Goal: Task Accomplishment & Management: Manage account settings

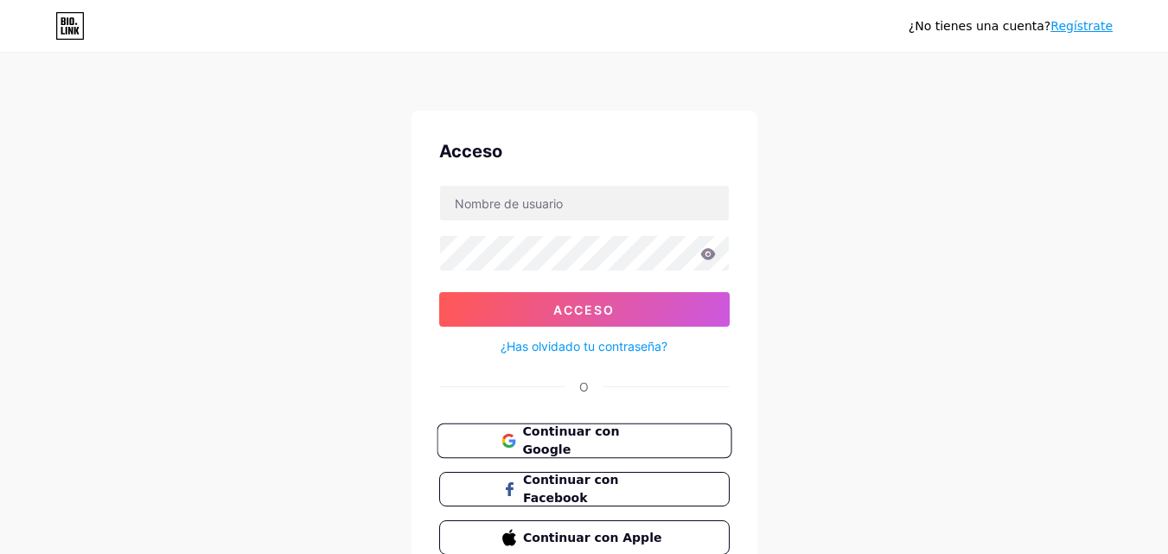
click at [566, 436] on font "Continuar con Google" at bounding box center [570, 440] width 97 height 33
click at [488, 202] on input "text" at bounding box center [584, 203] width 289 height 35
type input "[EMAIL_ADDRESS][DOMAIN_NAME]"
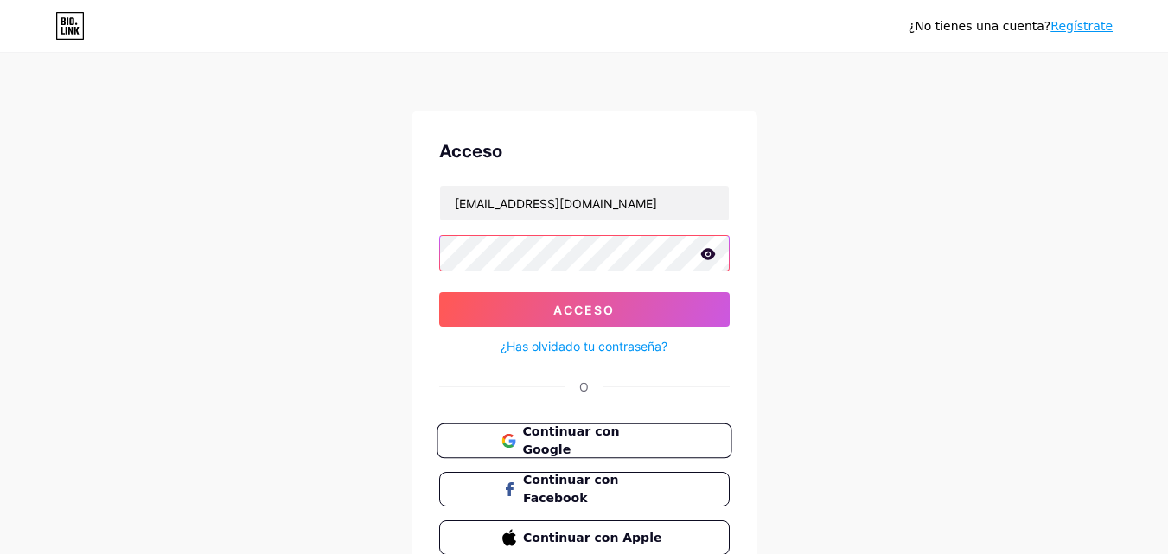
click at [439, 292] on button "Acceso" at bounding box center [584, 309] width 290 height 35
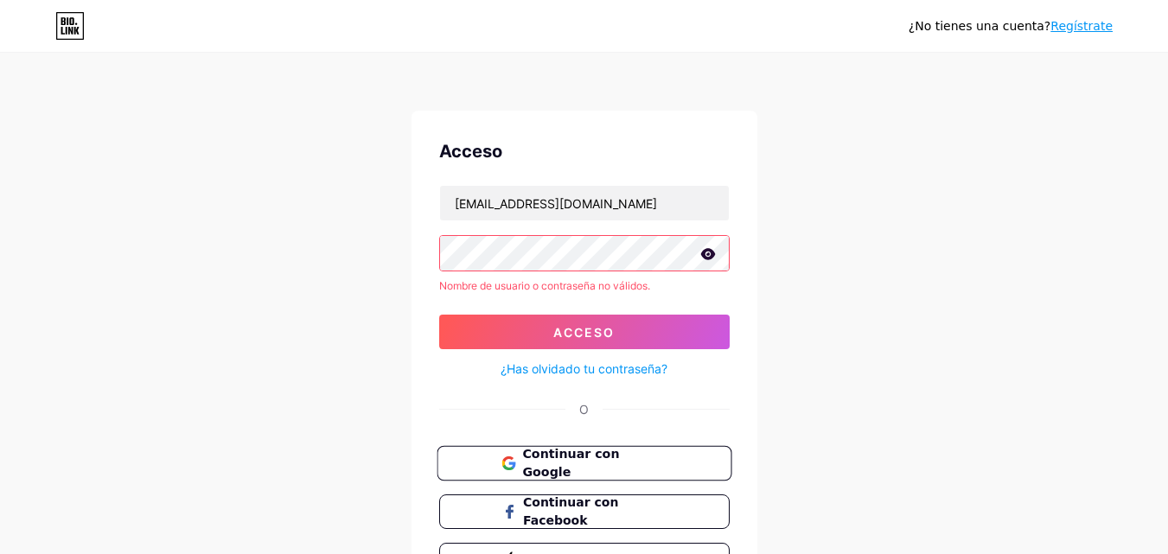
click at [712, 250] on icon at bounding box center [708, 254] width 16 height 12
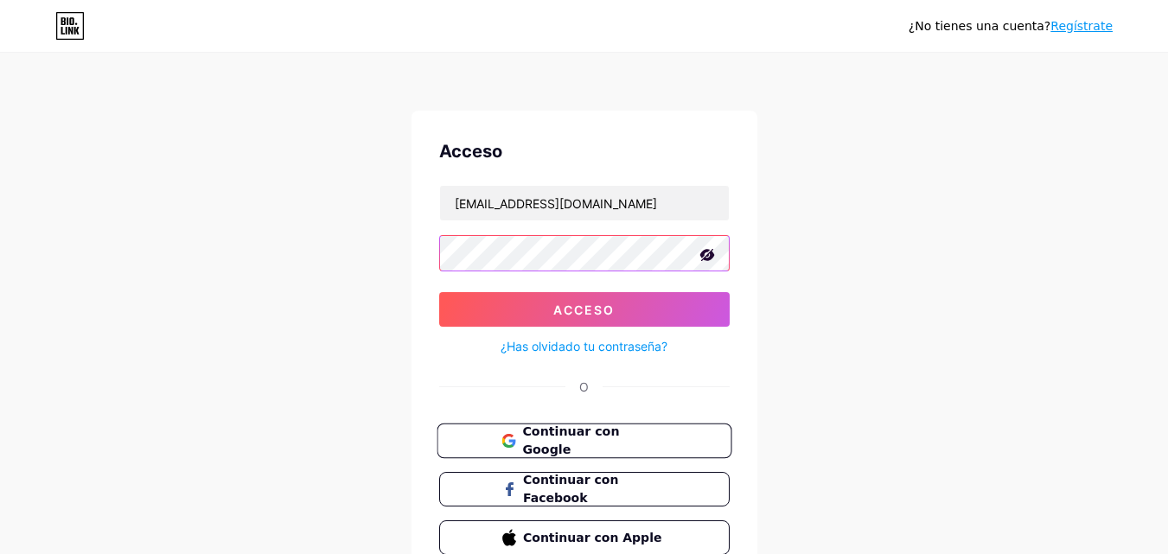
click at [439, 292] on button "Acceso" at bounding box center [584, 309] width 290 height 35
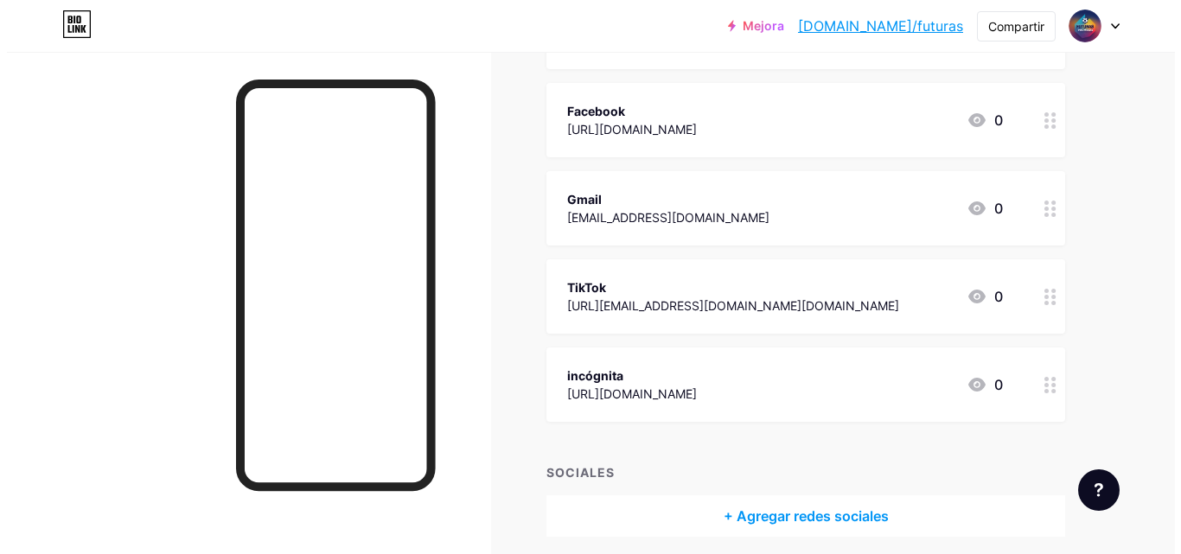
scroll to position [306, 0]
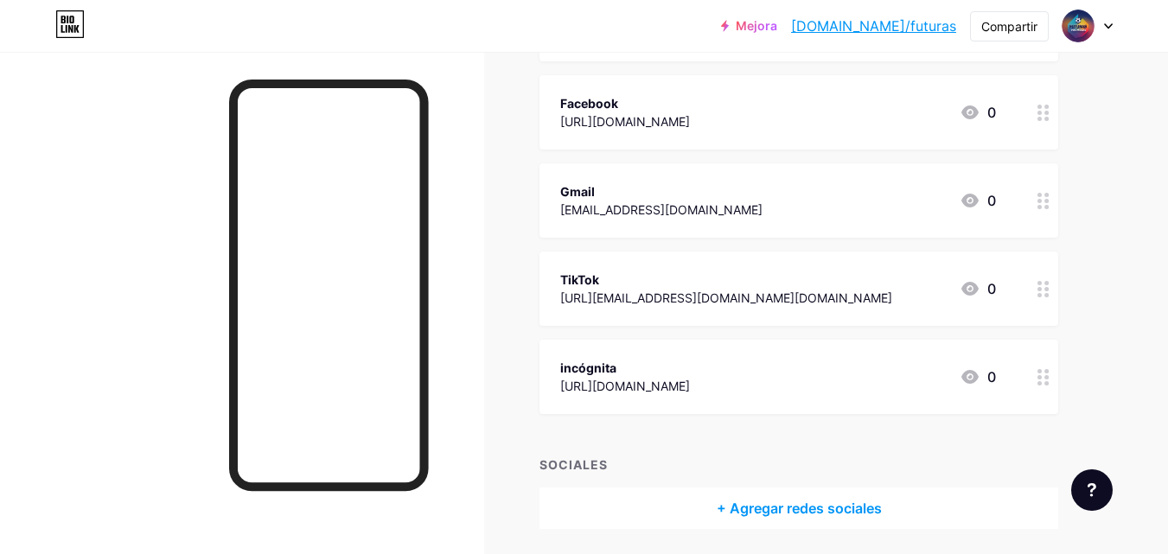
click at [819, 300] on font "[URL][EMAIL_ADDRESS][DOMAIN_NAME][DOMAIN_NAME]" at bounding box center [726, 297] width 332 height 15
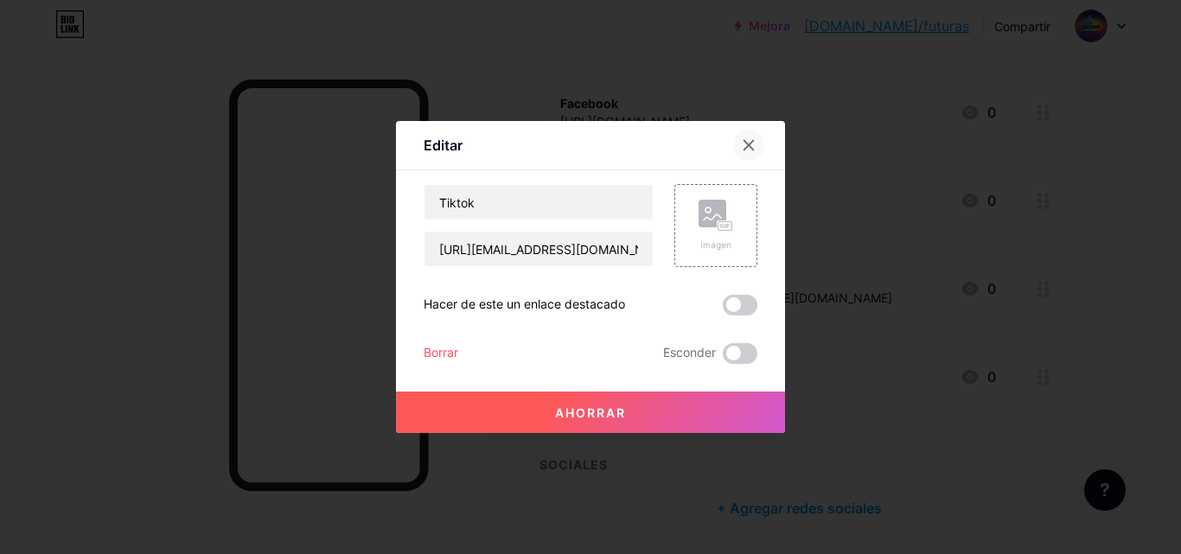
click at [745, 150] on icon at bounding box center [749, 146] width 10 height 10
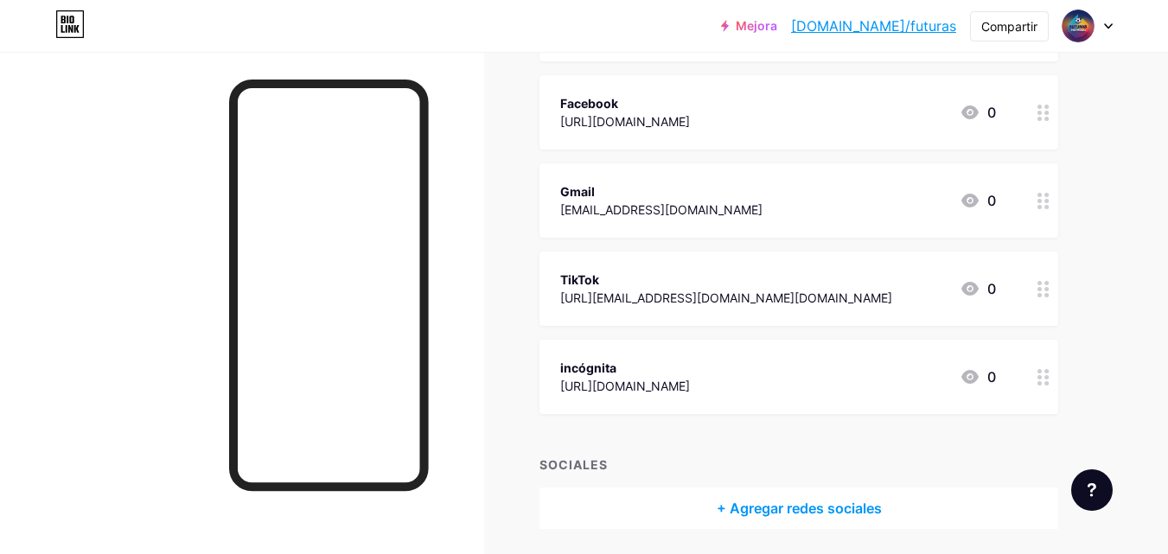
click at [892, 292] on font "[URL][EMAIL_ADDRESS][DOMAIN_NAME][DOMAIN_NAME]" at bounding box center [726, 297] width 332 height 15
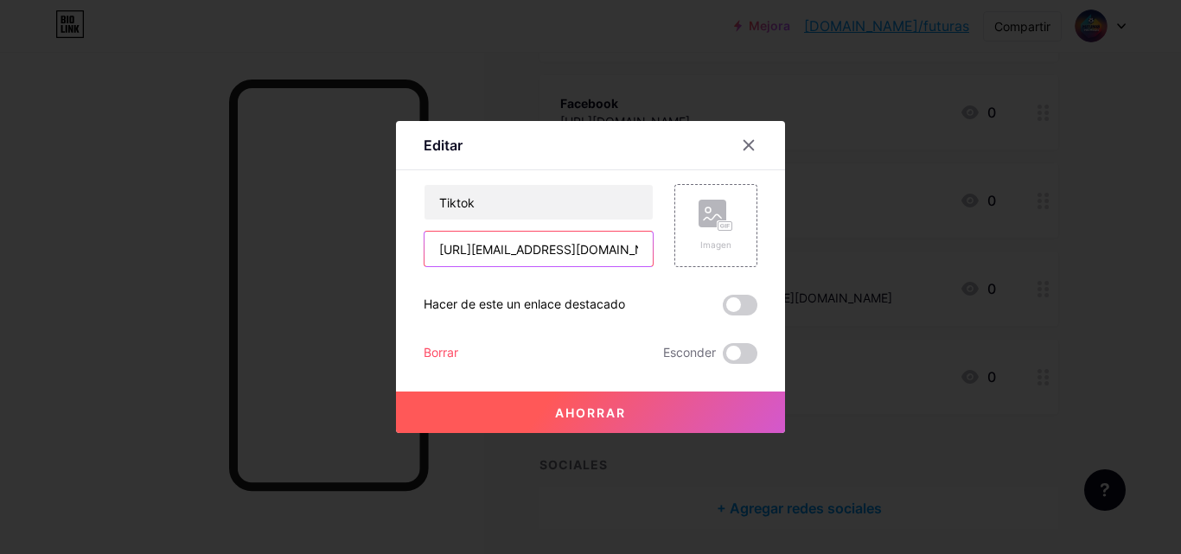
click at [585, 250] on input "[URL][EMAIL_ADDRESS][DOMAIN_NAME][DOMAIN_NAME]" at bounding box center [538, 249] width 228 height 35
drag, startPoint x: 436, startPoint y: 246, endPoint x: 677, endPoint y: 253, distance: 241.3
click at [677, 253] on div "Tiktok [URL][EMAIL_ADDRESS][DOMAIN_NAME][DOMAIN_NAME] Imagen" at bounding box center [591, 225] width 334 height 83
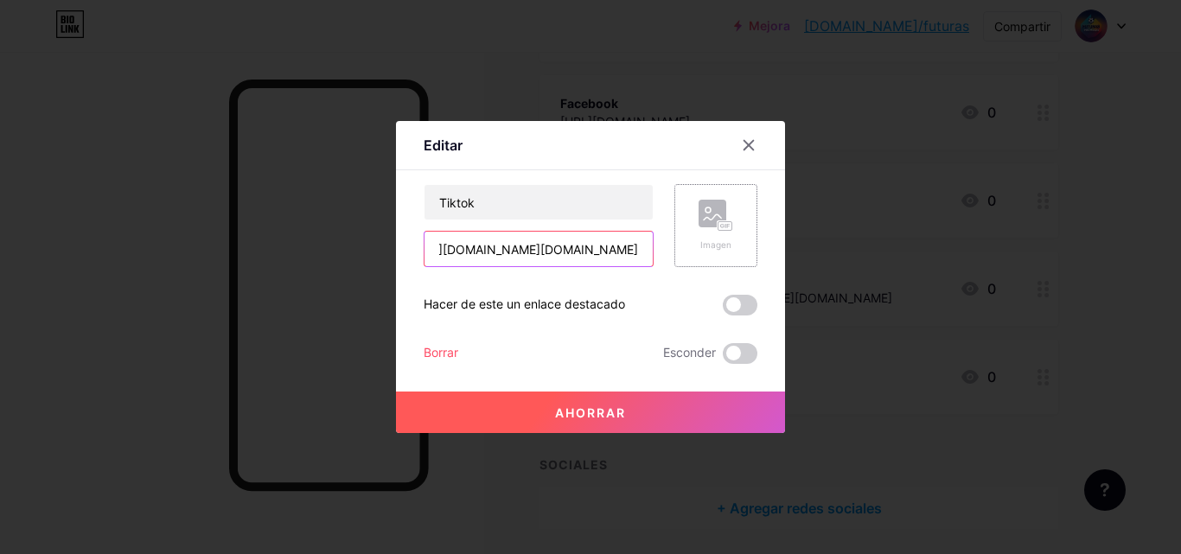
paste input "25?_t=ZS-8zau95yi7rF"
type input "[URL][EMAIL_ADDRESS][DOMAIN_NAME][DOMAIN_NAME]"
click at [646, 408] on button "Ahorrar" at bounding box center [590, 412] width 389 height 41
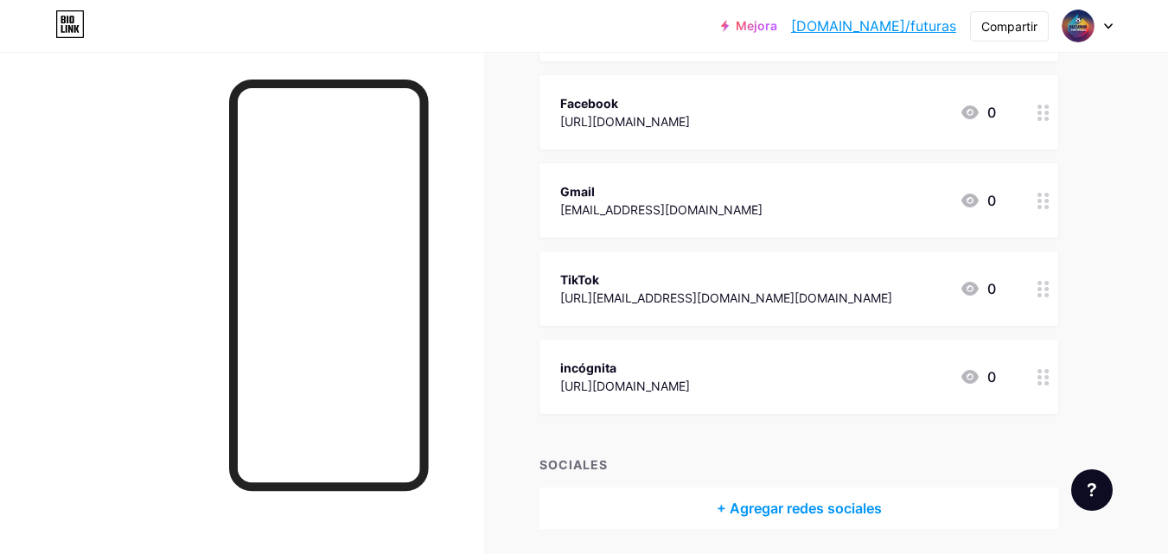
click at [641, 365] on div "incógnita" at bounding box center [625, 368] width 130 height 18
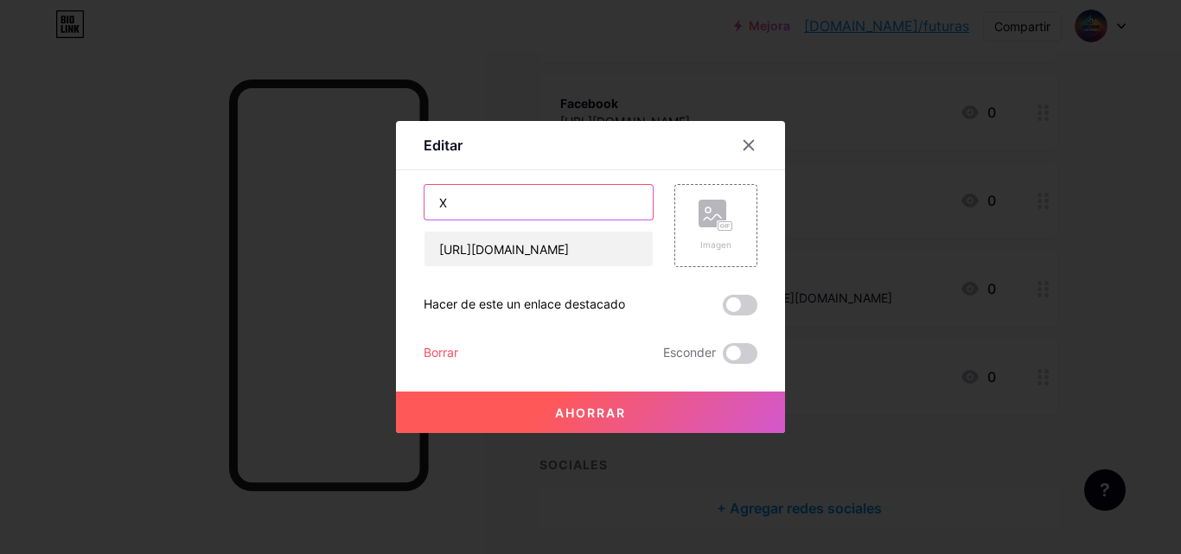
click at [533, 200] on input "X" at bounding box center [538, 202] width 228 height 35
type input "Youtube"
click at [750, 148] on icon at bounding box center [749, 146] width 10 height 10
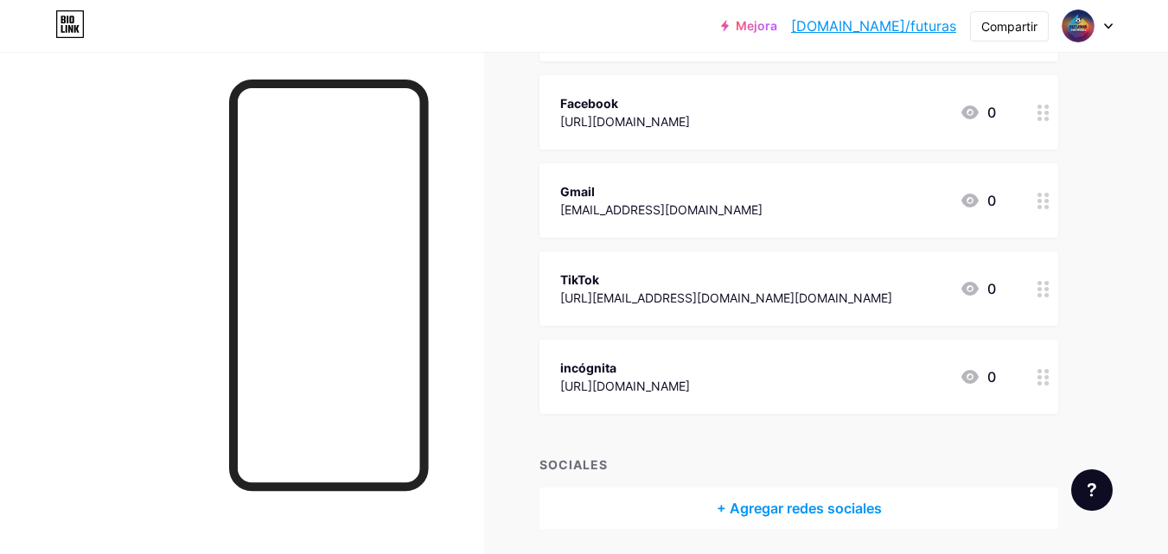
click at [757, 382] on div "incógnita [URL][DOMAIN_NAME] 0" at bounding box center [778, 377] width 436 height 40
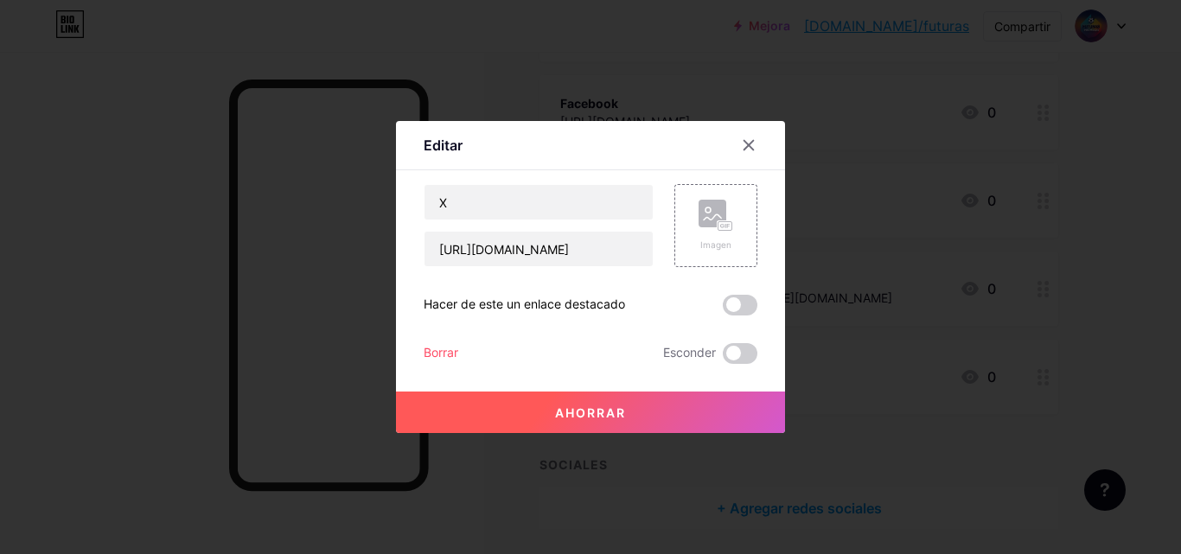
click at [548, 222] on div "X [URL][DOMAIN_NAME]" at bounding box center [539, 225] width 230 height 83
click at [535, 195] on input "X" at bounding box center [538, 202] width 228 height 35
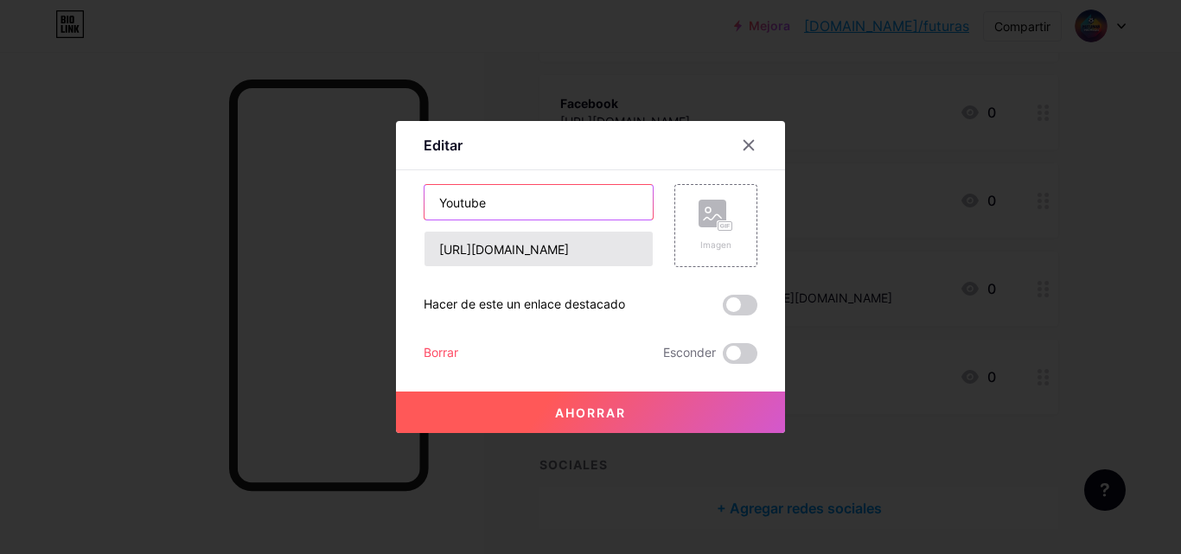
type input "Youtube"
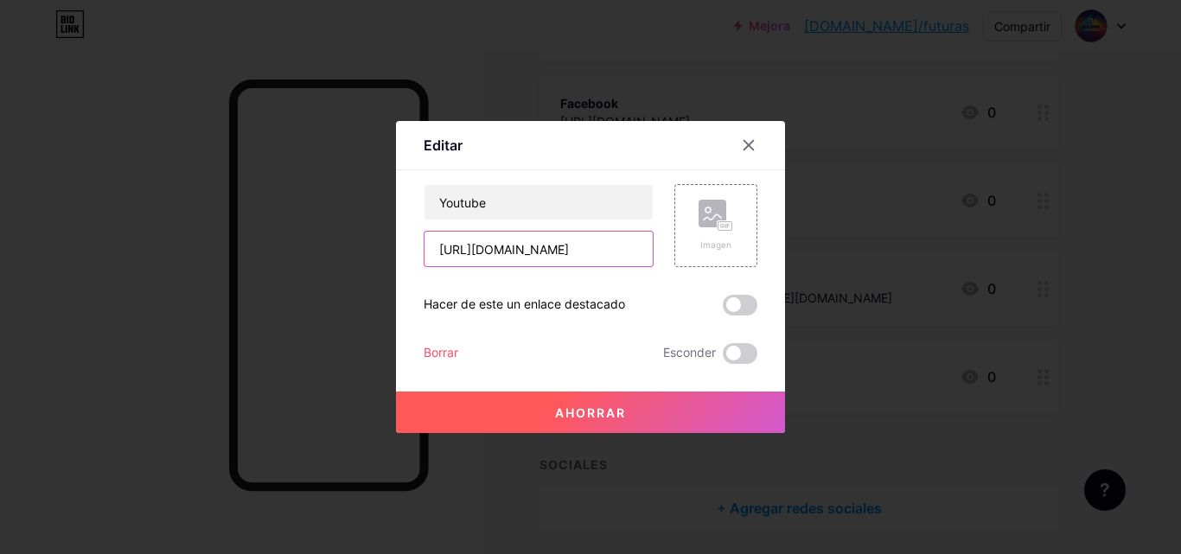
click at [626, 253] on input "[URL][DOMAIN_NAME]" at bounding box center [538, 249] width 228 height 35
drag, startPoint x: 439, startPoint y: 247, endPoint x: 634, endPoint y: 255, distance: 194.7
click at [634, 255] on input "[URL][DOMAIN_NAME]" at bounding box center [538, 249] width 228 height 35
paste input "[DOMAIN_NAME][URL]"
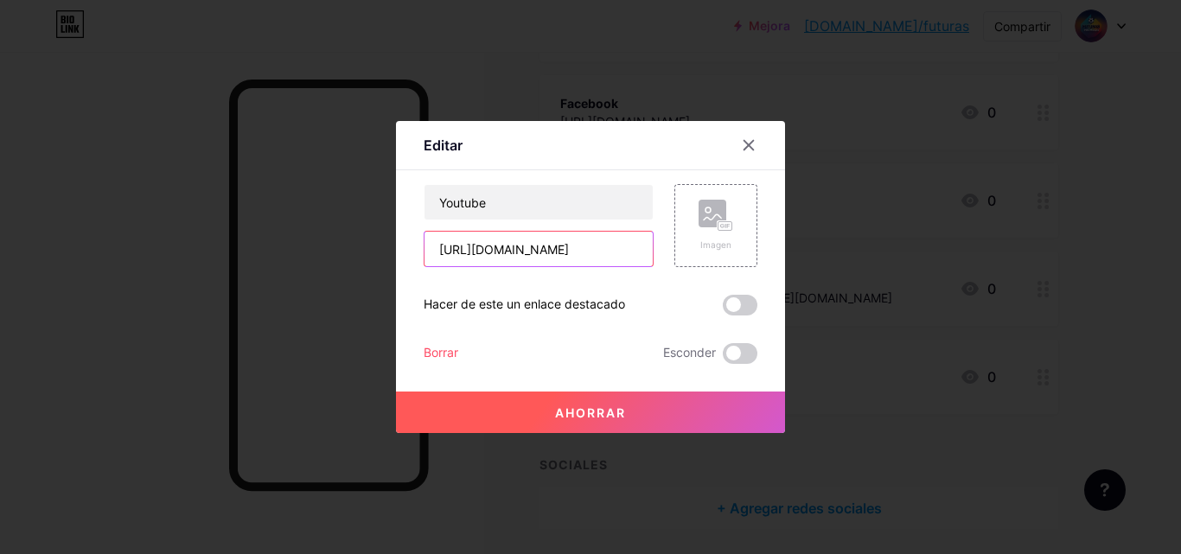
scroll to position [0, 201]
type input "[URL][DOMAIN_NAME]"
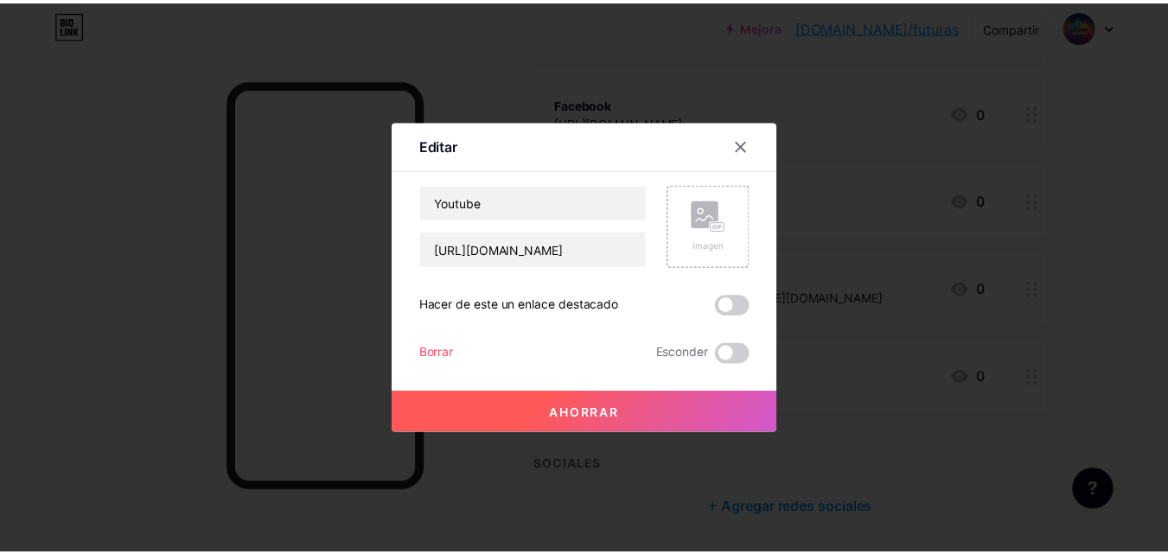
scroll to position [0, 0]
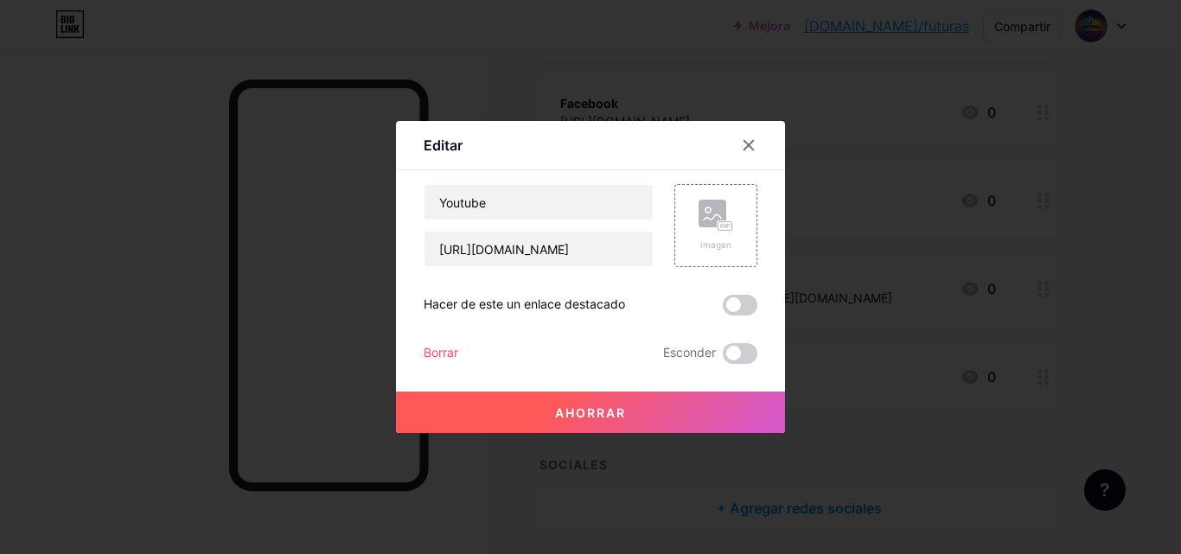
click at [569, 422] on button "Ahorrar" at bounding box center [590, 412] width 389 height 41
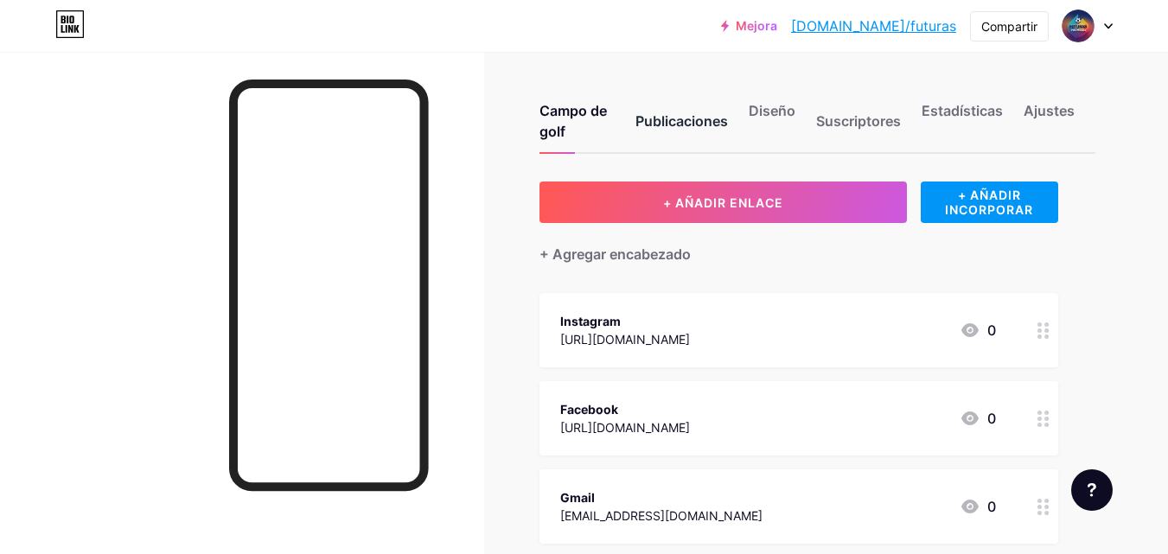
click at [672, 107] on div "Publicaciones" at bounding box center [681, 126] width 93 height 52
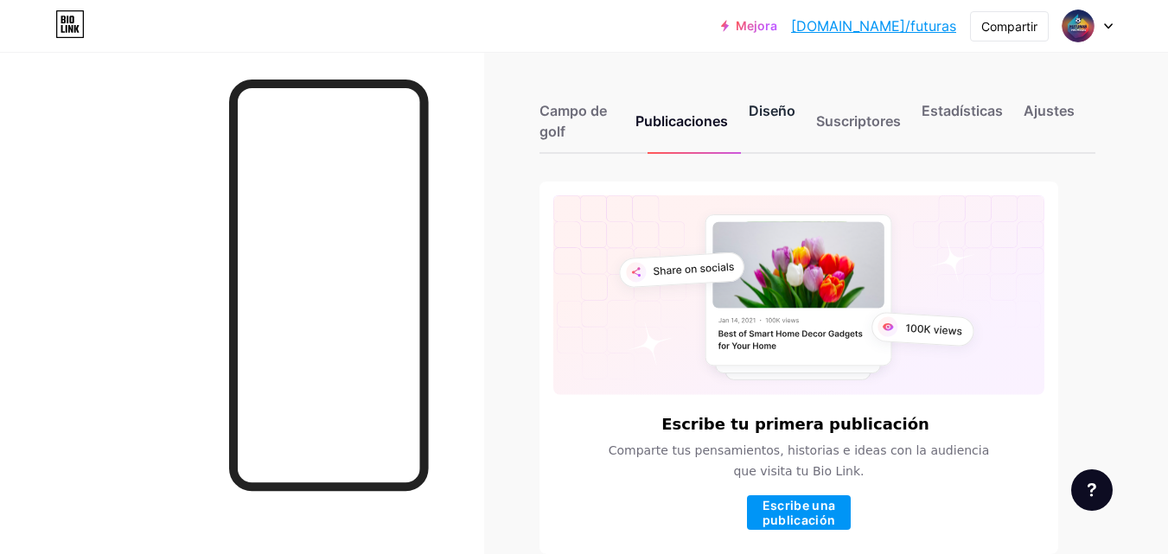
click at [750, 107] on font "Diseño" at bounding box center [772, 110] width 47 height 17
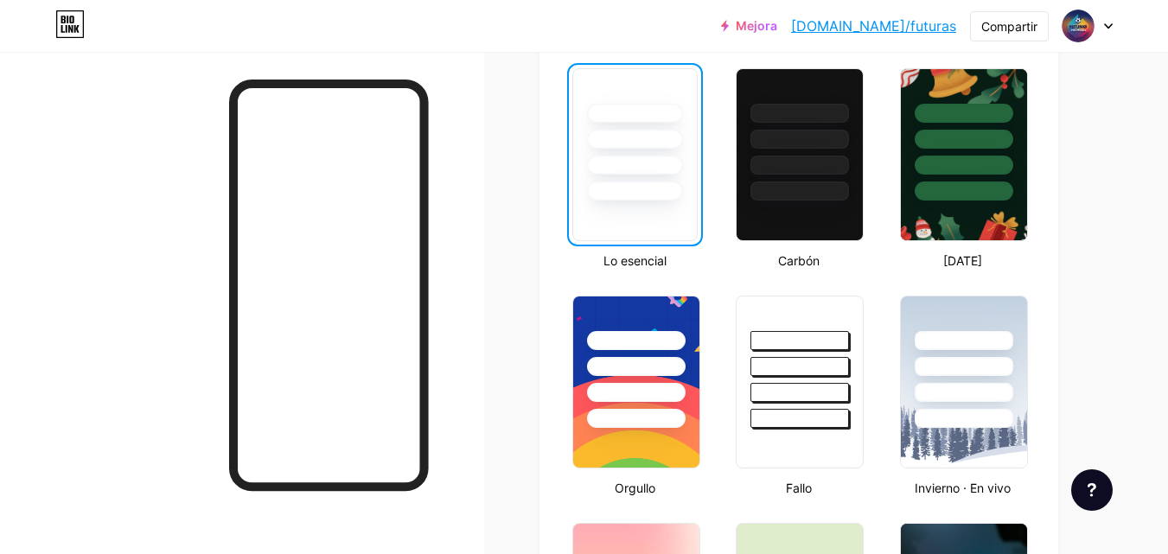
scroll to position [478, 0]
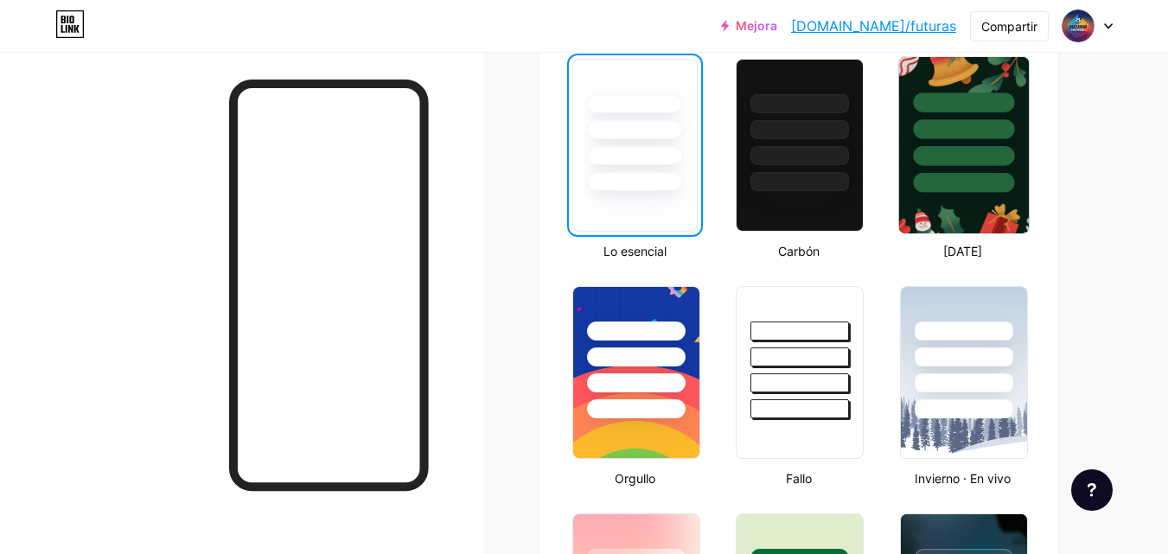
click at [987, 167] on div at bounding box center [963, 125] width 130 height 136
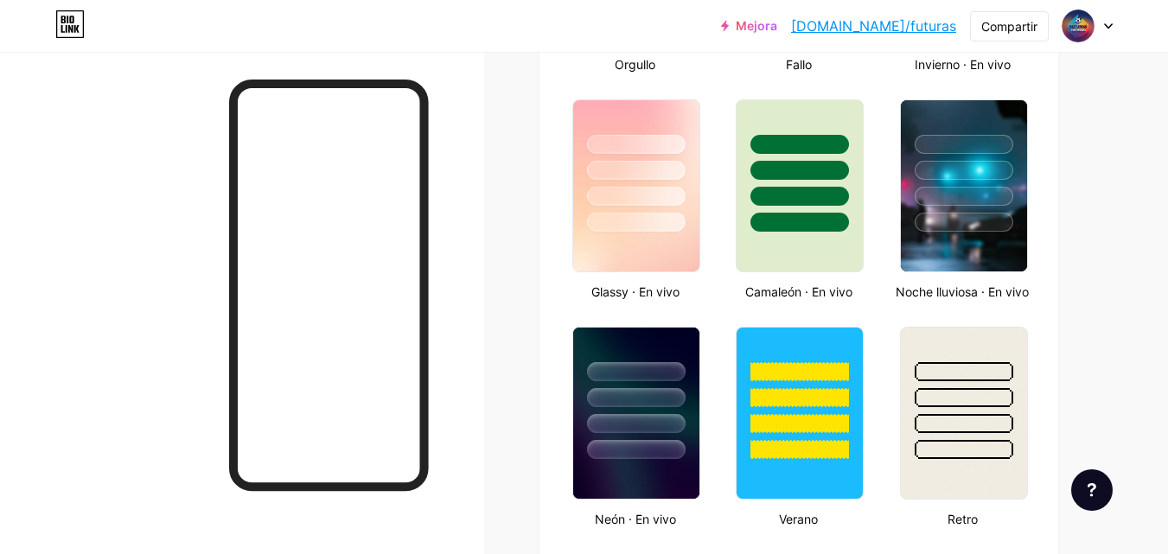
scroll to position [941, 0]
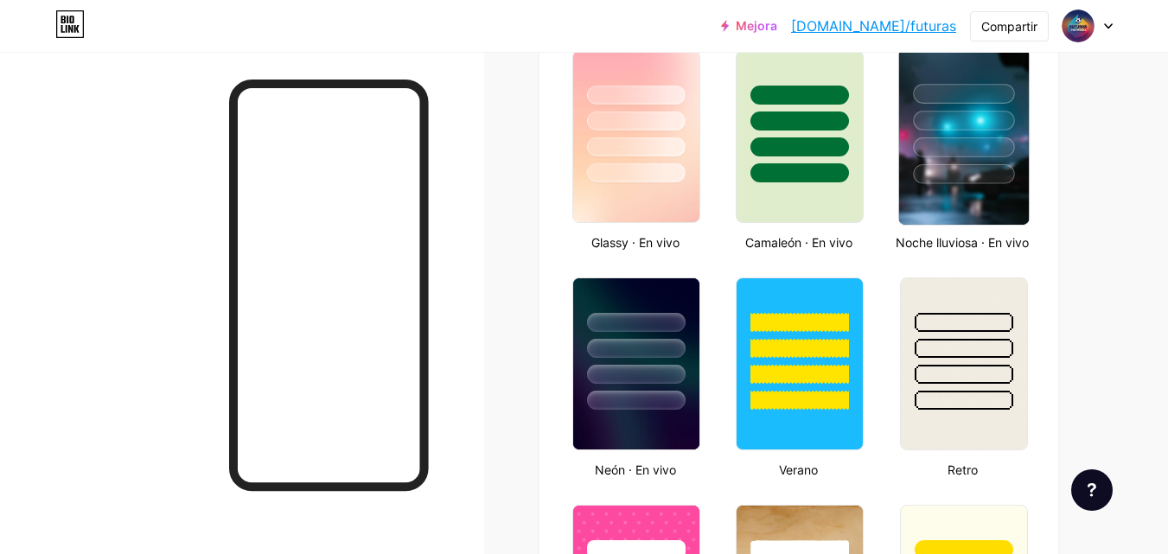
click at [1000, 185] on img at bounding box center [963, 136] width 130 height 176
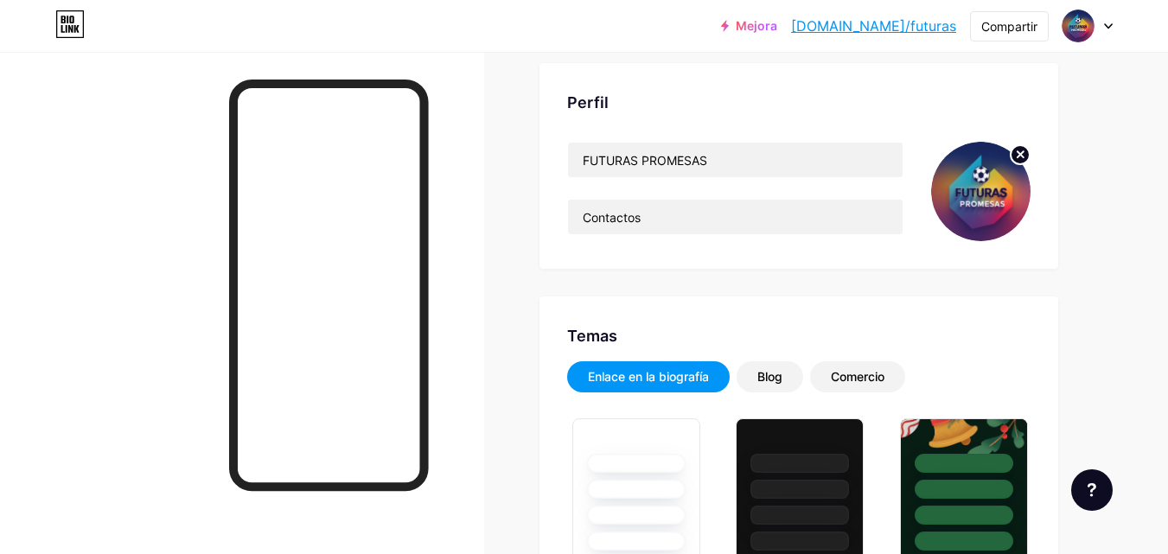
scroll to position [0, 0]
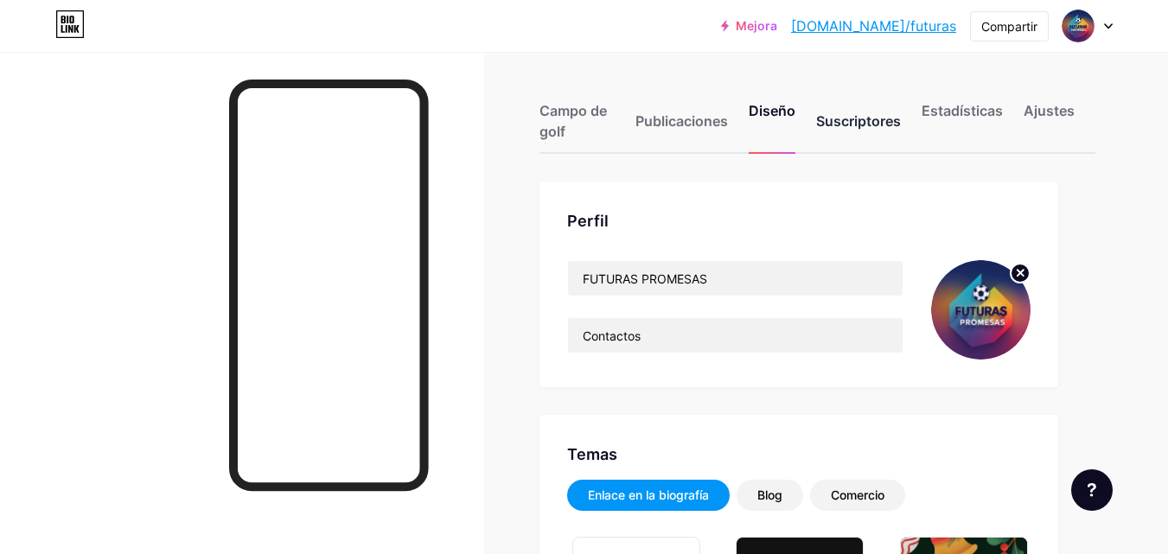
click at [864, 124] on font "Suscriptores" at bounding box center [858, 120] width 85 height 17
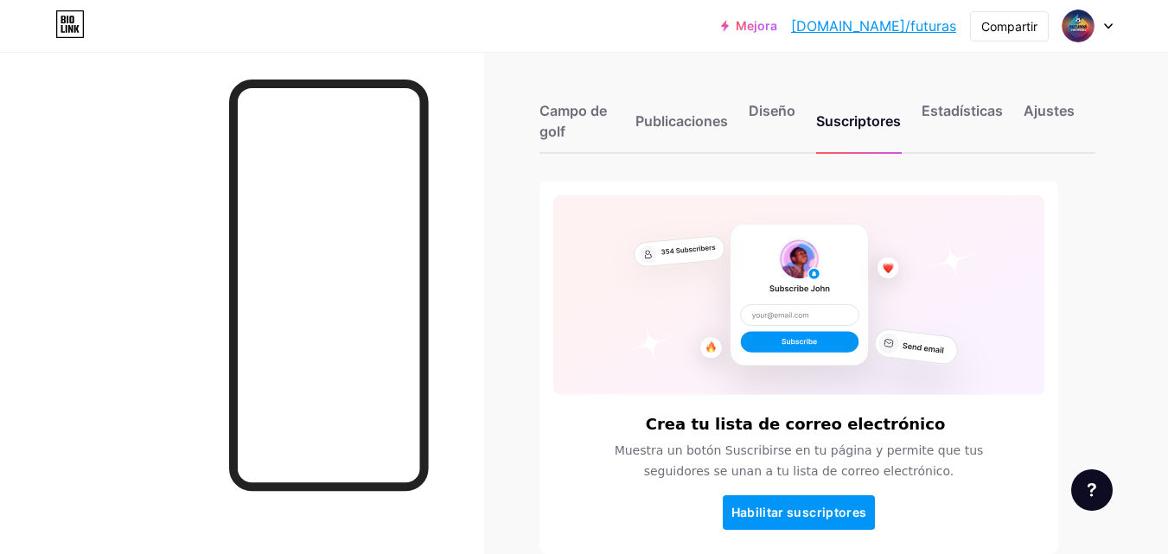
click at [914, 111] on div "Campo de golf Publicaciones Diseño Suscriptores Estadísticas Ajustes" at bounding box center [817, 113] width 556 height 81
click at [929, 111] on font "Estadísticas" at bounding box center [962, 110] width 81 height 17
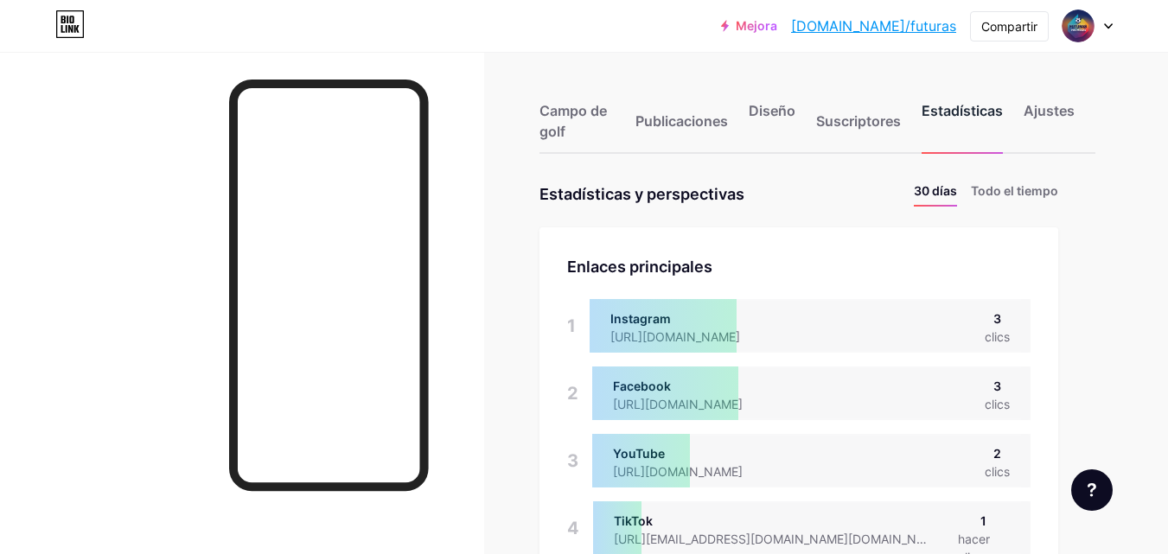
scroll to position [554, 1168]
click at [589, 112] on font "Campo de golf" at bounding box center [572, 121] width 67 height 38
